Goal: Communication & Community: Answer question/provide support

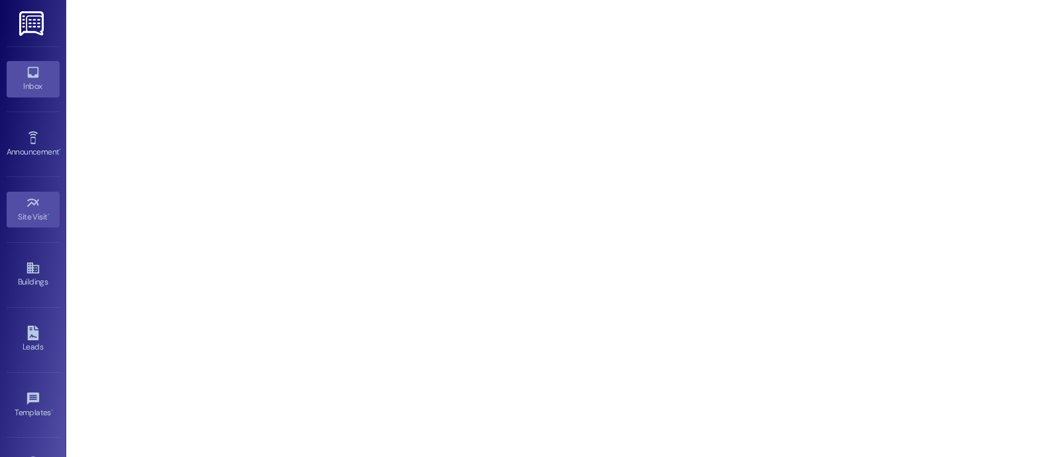
click at [36, 84] on div "Inbox" at bounding box center [33, 86] width 66 height 13
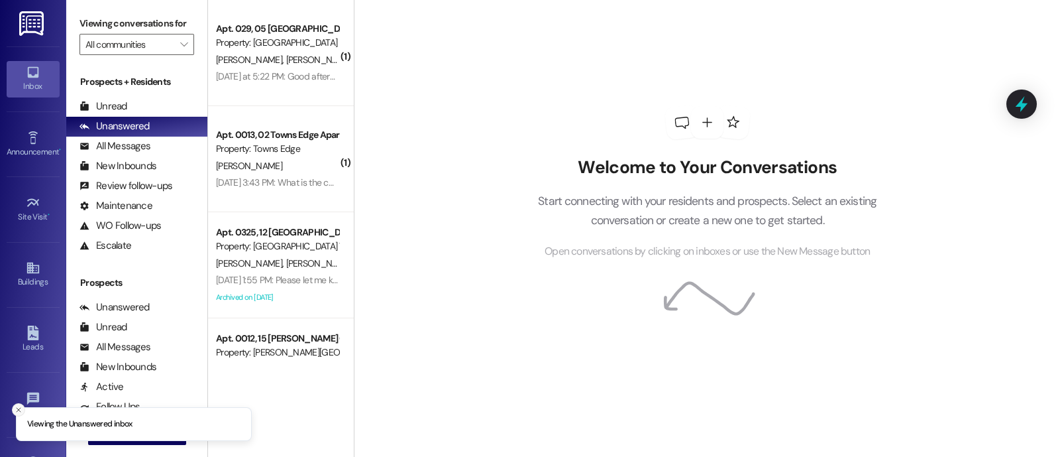
click at [23, 413] on button "Close toast" at bounding box center [18, 409] width 13 height 13
click at [113, 444] on button " New Message" at bounding box center [137, 433] width 98 height 21
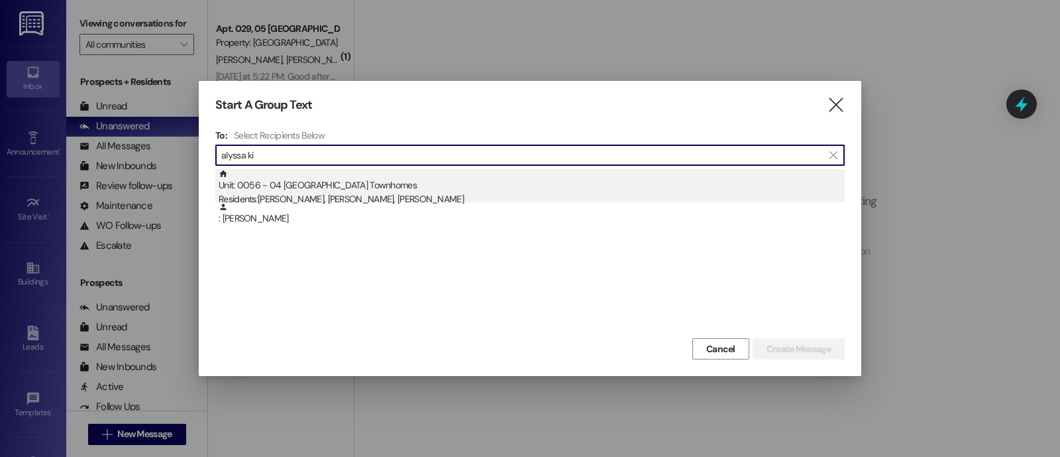
type input "alyssa ki"
click at [379, 188] on div "Unit: 0056 - 04 Windsor Commons Townhomes Residents: [PERSON_NAME], [PERSON_NAM…" at bounding box center [532, 188] width 626 height 38
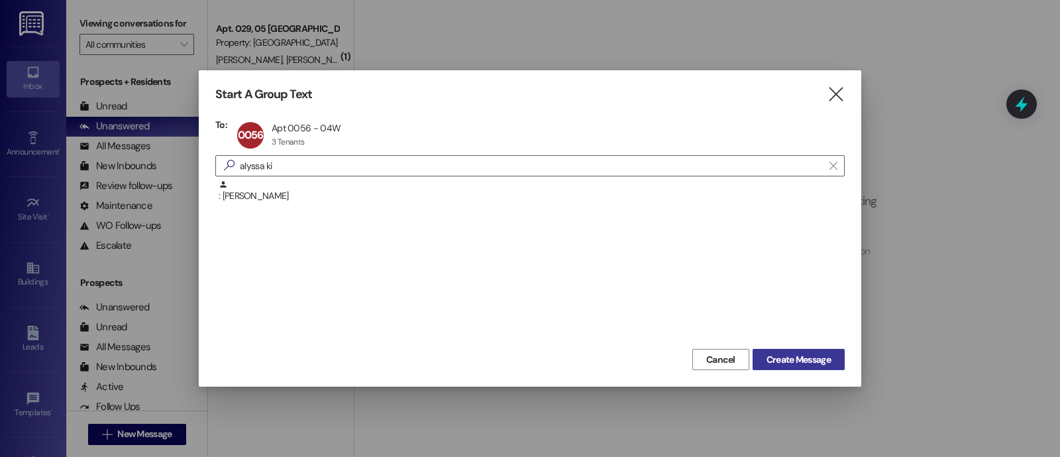
click at [779, 365] on span "Create Message" at bounding box center [799, 360] width 64 height 14
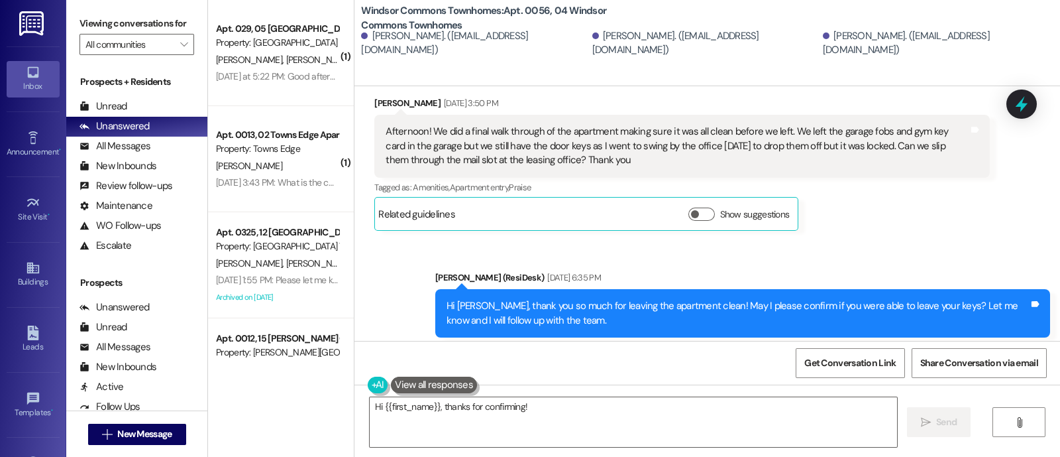
scroll to position [4949, 0]
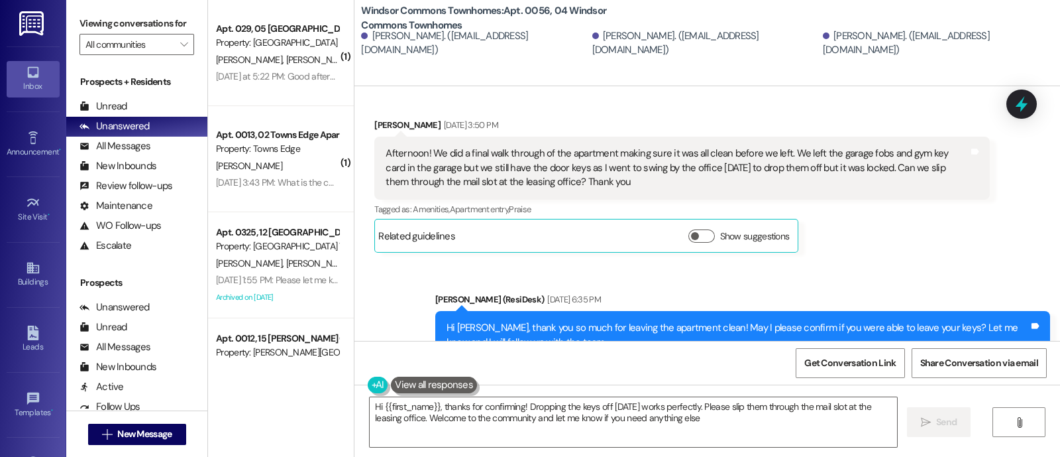
type textarea "Hi {{first_name}}, thanks for confirming! Dropping the keys off [DATE] works pe…"
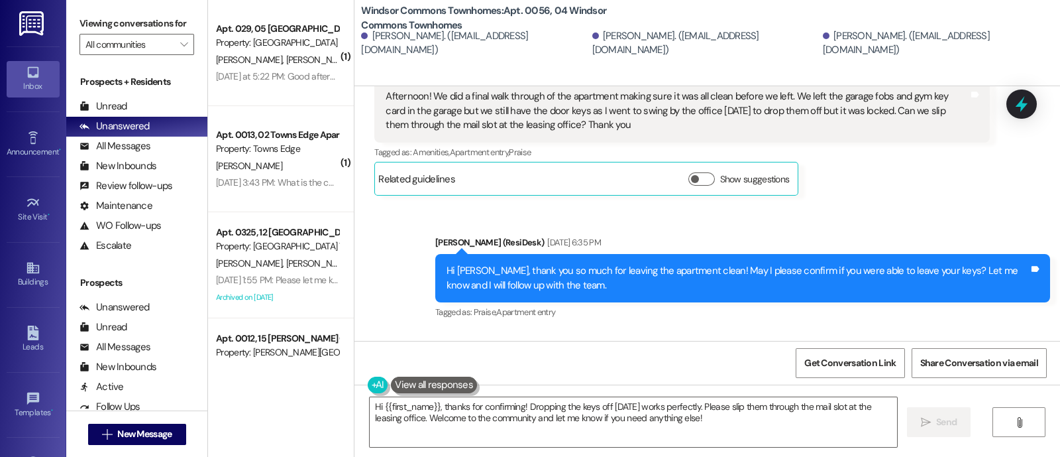
scroll to position [5007, 0]
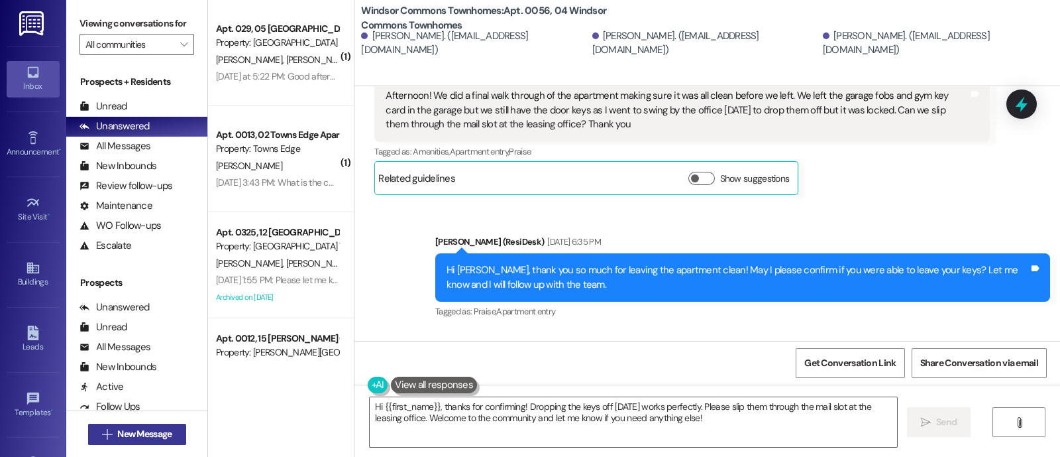
click at [117, 435] on span "New Message" at bounding box center [144, 434] width 54 height 14
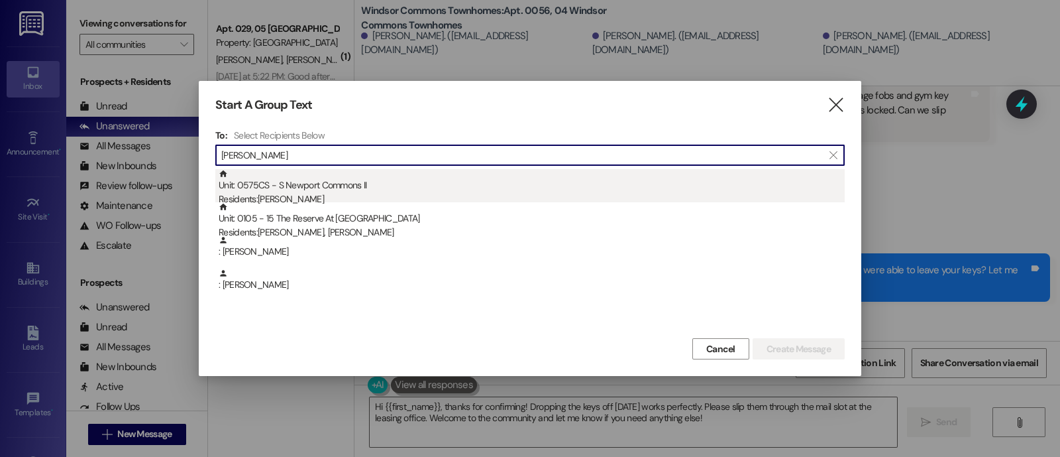
type input "[PERSON_NAME]"
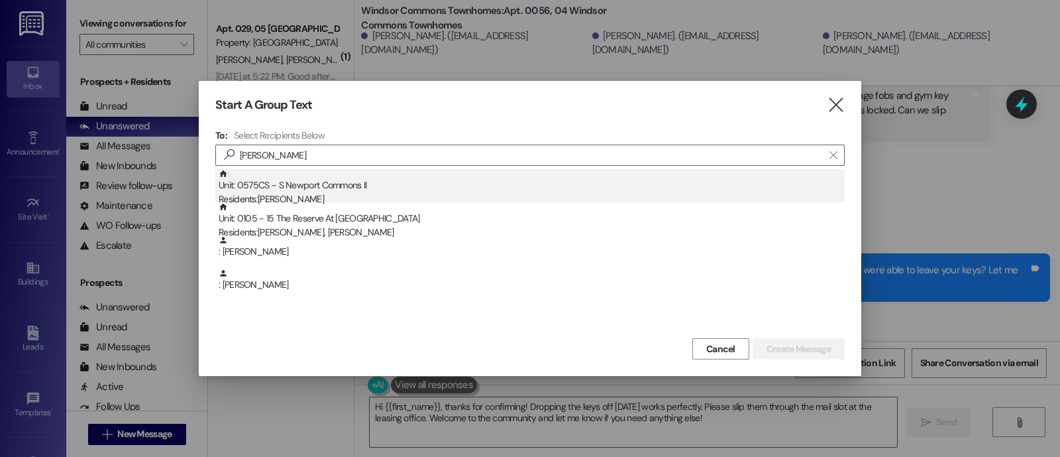
click at [344, 190] on div "Unit: 0575CS - S Newport Commons II Residents: [PERSON_NAME]" at bounding box center [532, 188] width 626 height 38
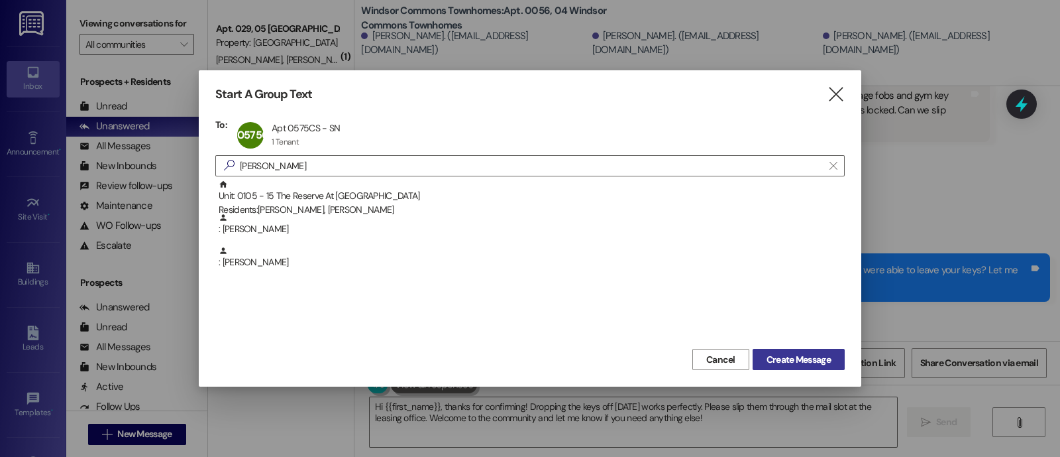
click at [805, 357] on span "Create Message" at bounding box center [799, 360] width 64 height 14
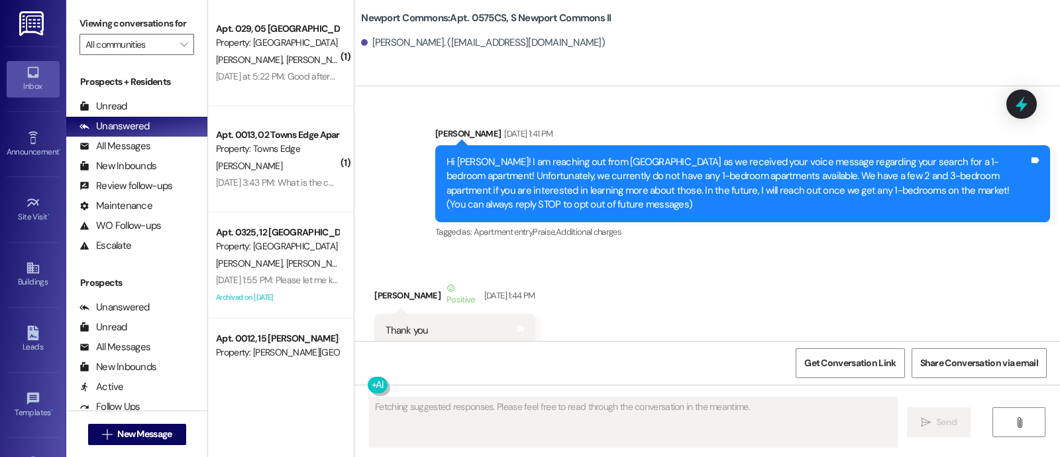
scroll to position [22059, 0]
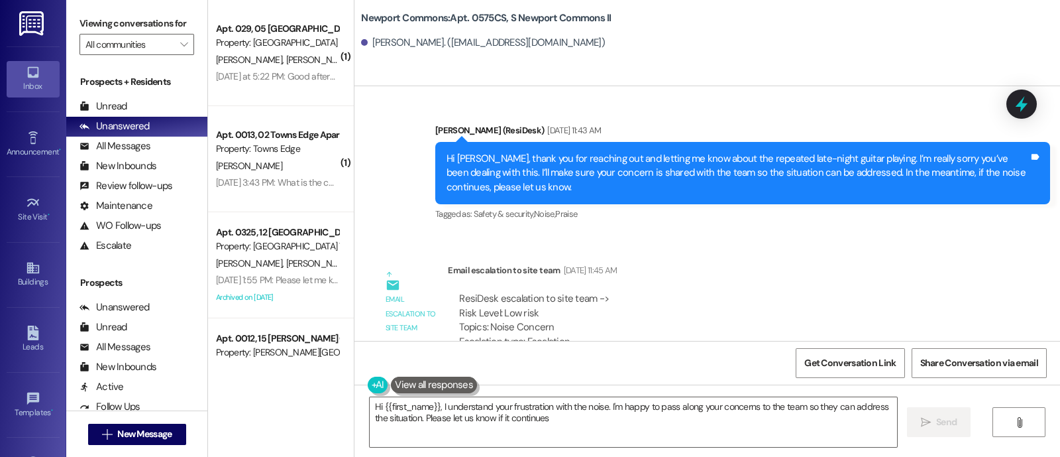
type textarea "Hi {{first_name}}, I understand your frustration with the noise. I'm happy to p…"
click at [736, 292] on div "ResiDesk escalation to site team -> Risk Level: Low risk Topics: Noise Concern …" at bounding box center [718, 320] width 519 height 57
click at [166, 433] on span "New Message" at bounding box center [144, 434] width 54 height 14
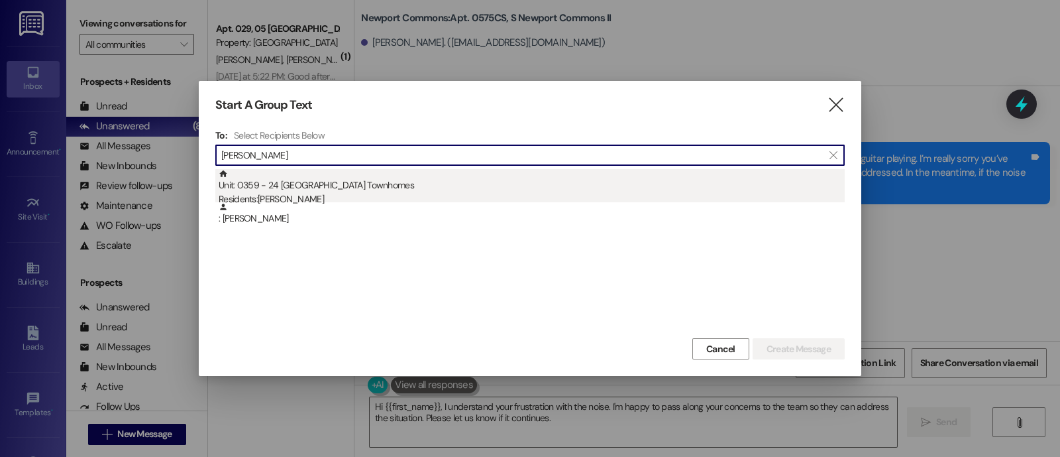
type input "[PERSON_NAME]"
click at [285, 190] on div "Unit: 0359 - 24 Windsor Commons Townhomes Residents: [PERSON_NAME]" at bounding box center [532, 188] width 626 height 38
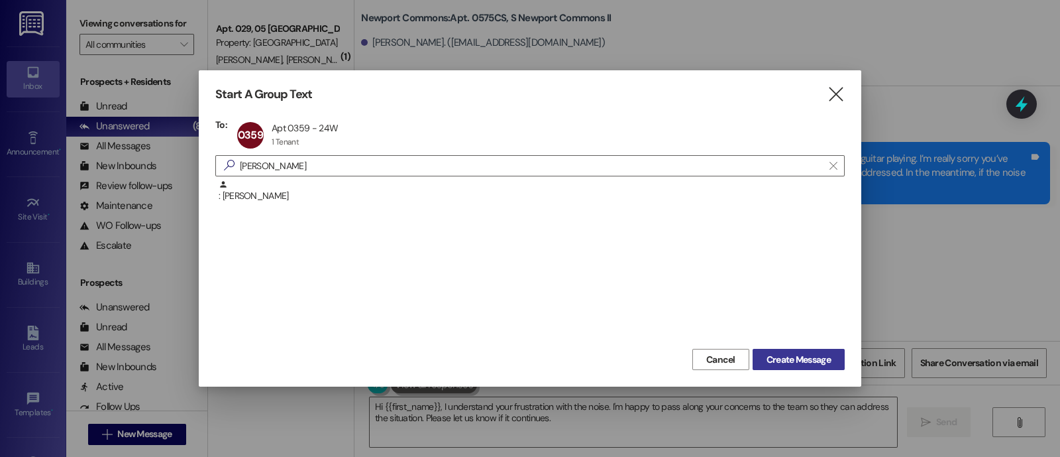
click at [808, 359] on span "Create Message" at bounding box center [799, 360] width 64 height 14
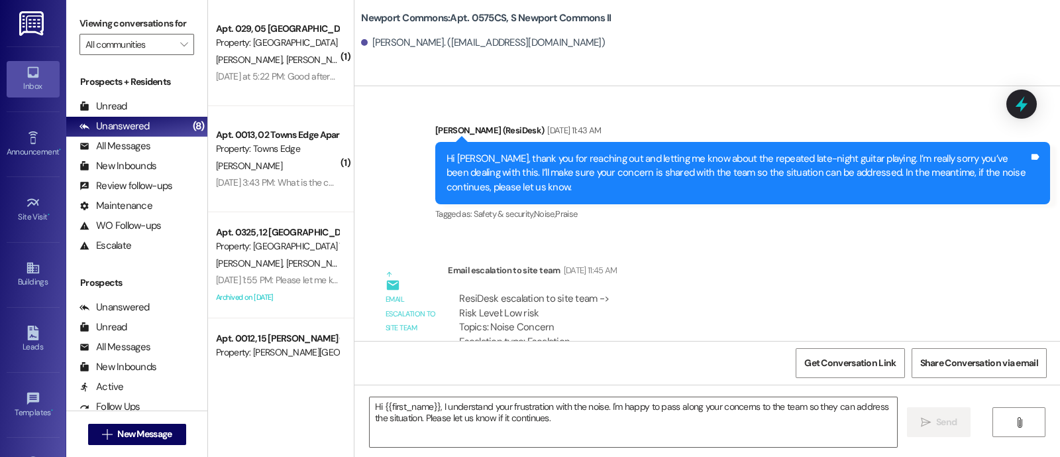
type textarea "Fetching suggested responses. Please feel free to read through the conversation…"
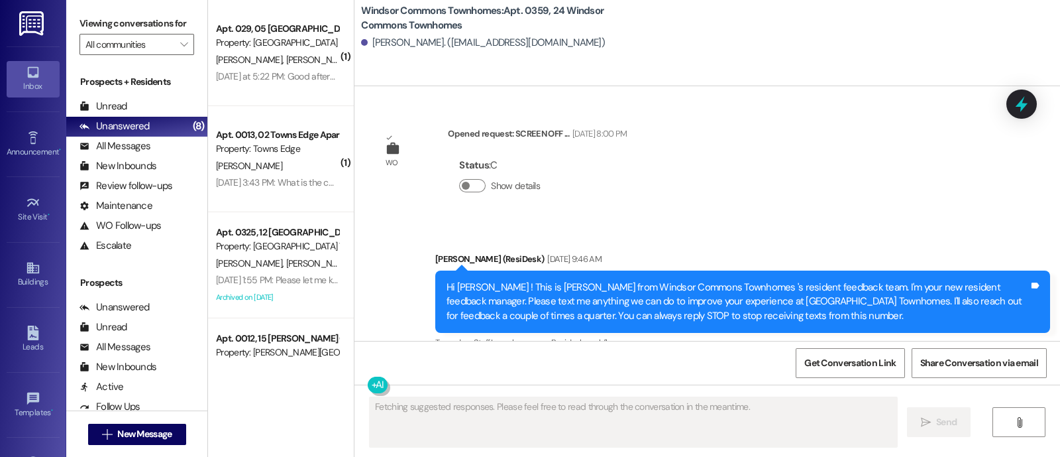
scroll to position [17792, 0]
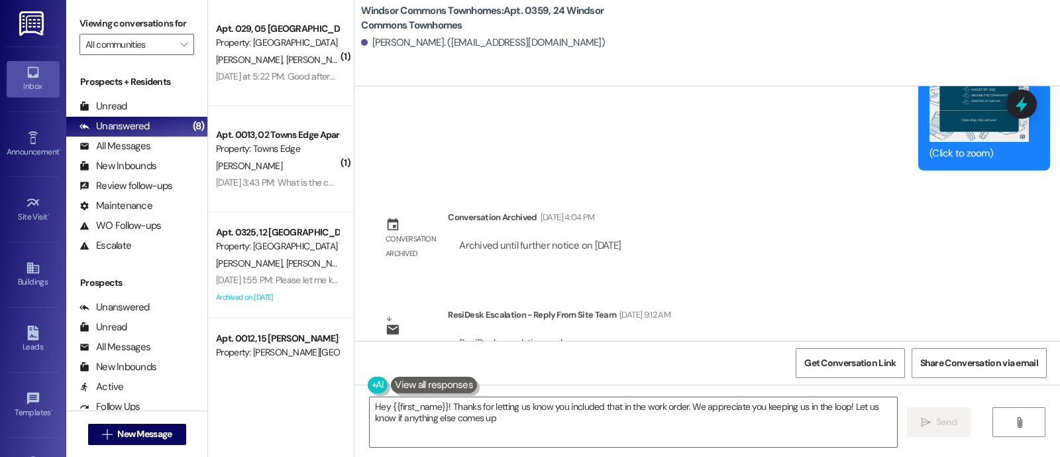
type textarea "Hey {{first_name}}! Thanks for letting us know you included that in the work or…"
